Goal: Communication & Community: Answer question/provide support

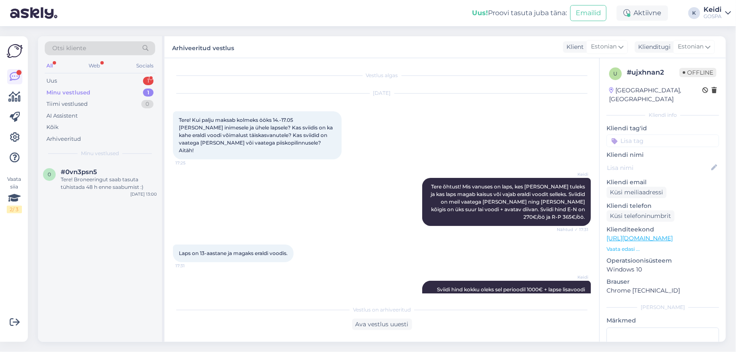
scroll to position [457, 0]
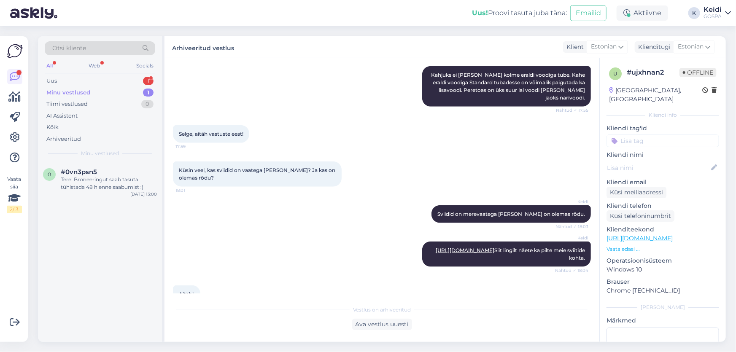
click at [84, 91] on div "Minu vestlused" at bounding box center [68, 93] width 44 height 8
click at [84, 78] on div "Uus 1" at bounding box center [100, 81] width 111 height 12
click at [84, 177] on div "[PERSON_NAME] soovime homme tulla, siis lihtsalt vastuvõtust läbi tulla eks?🙂" at bounding box center [109, 183] width 96 height 15
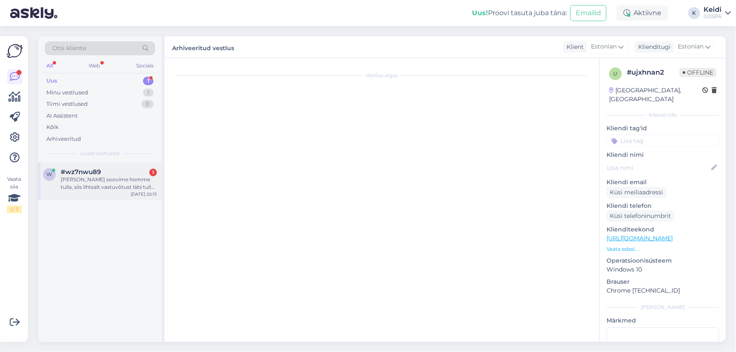
scroll to position [110, 0]
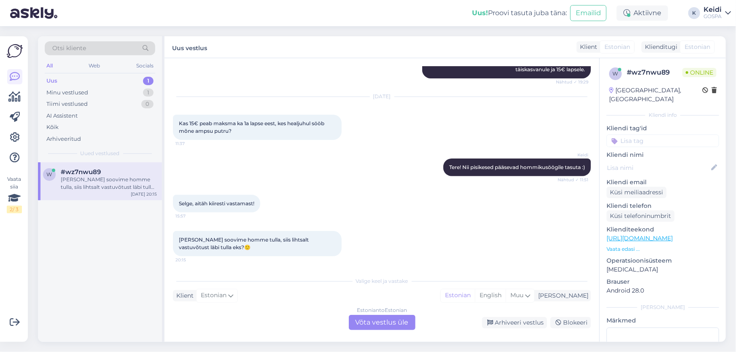
click at [367, 323] on div "Estonian to Estonian Võta vestlus üle" at bounding box center [382, 322] width 67 height 15
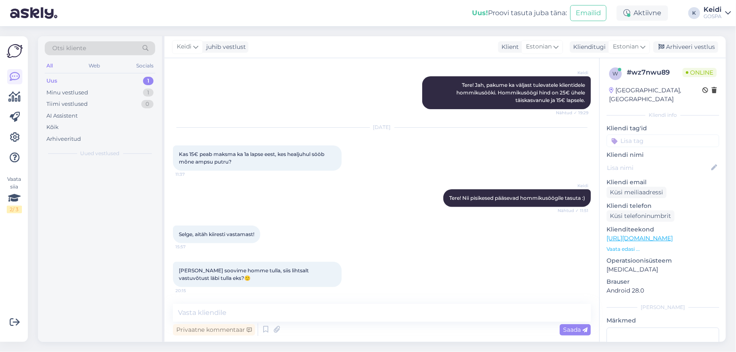
scroll to position [78, 0]
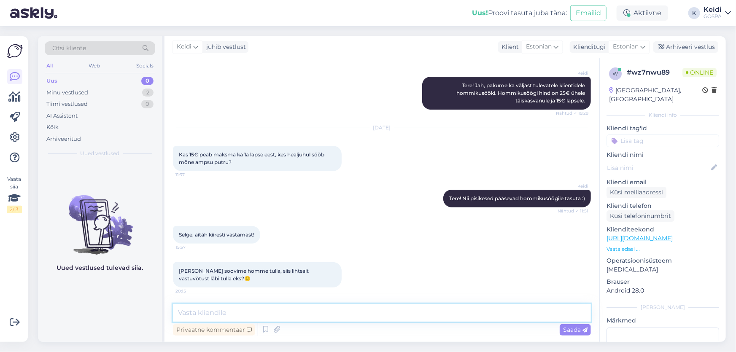
click at [265, 311] on textarea at bounding box center [382, 313] width 418 height 18
click at [276, 310] on textarea at bounding box center [382, 313] width 418 height 18
type textarea "Tere õhtust! Jah, vastuvõtu letist saate osta pääsme hommikusöögile."
click at [567, 328] on span "Saada" at bounding box center [575, 330] width 24 height 8
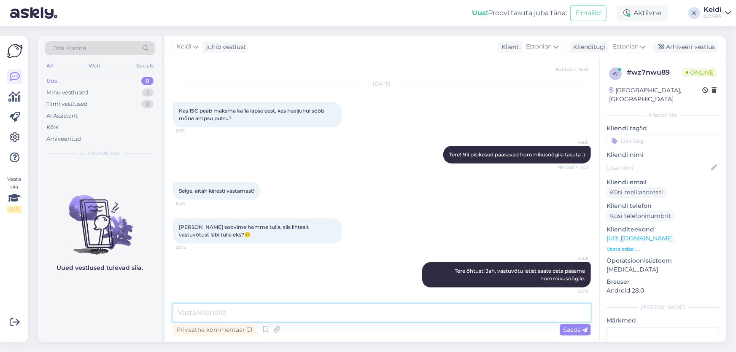
click at [203, 317] on textarea at bounding box center [382, 313] width 418 height 18
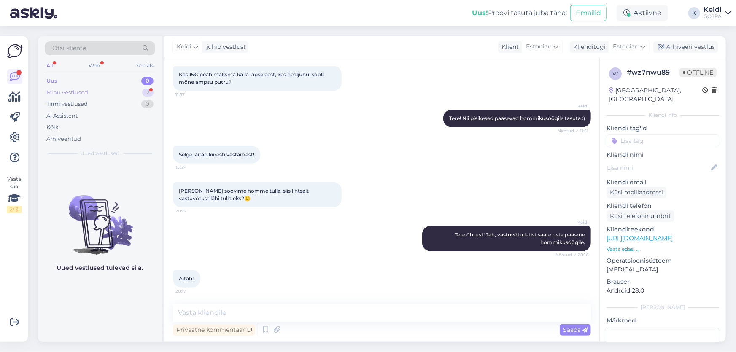
click at [120, 91] on div "Minu vestlused 2" at bounding box center [100, 93] width 111 height 12
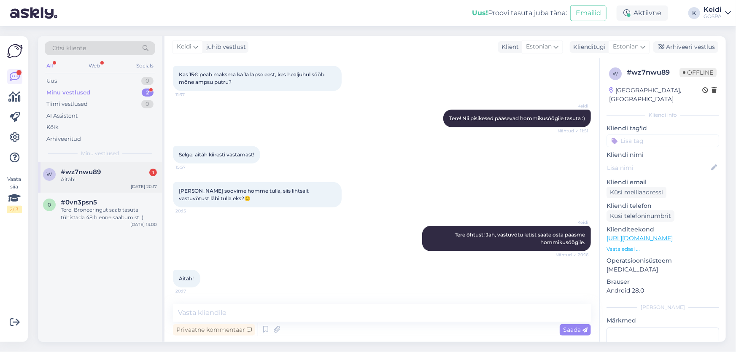
click at [92, 181] on div "Aitäh!" at bounding box center [109, 180] width 96 height 8
click at [84, 200] on span "#0vn3psn5" at bounding box center [79, 203] width 36 height 8
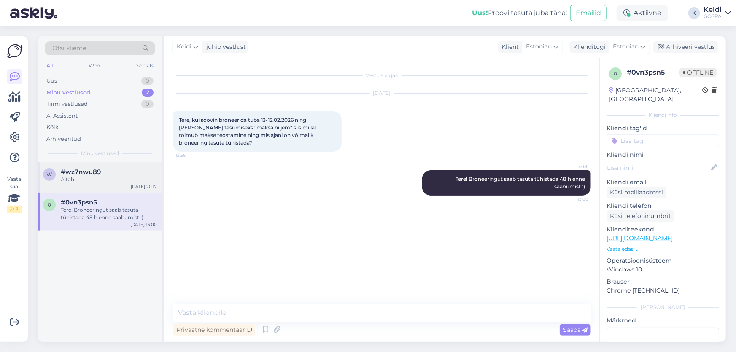
click at [90, 177] on div "Aitäh!" at bounding box center [109, 180] width 96 height 8
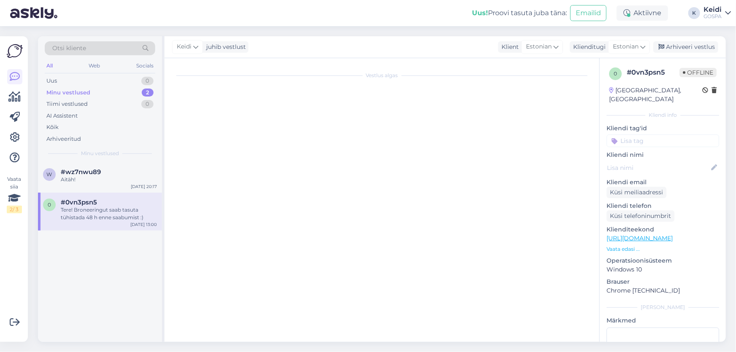
scroll to position [159, 0]
